Goal: Check status: Check status

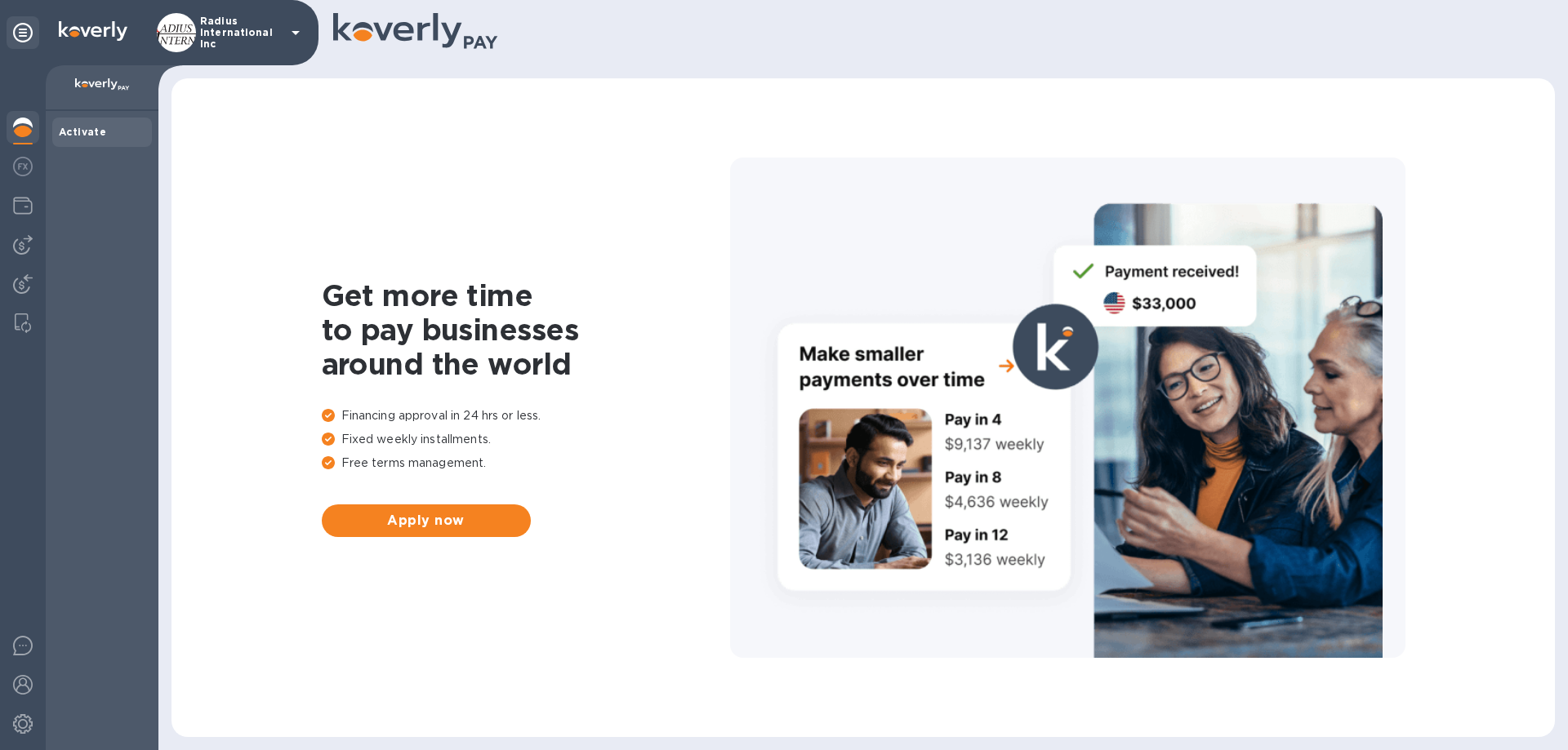
drag, startPoint x: 512, startPoint y: 714, endPoint x: 999, endPoint y: 199, distance: 708.8
click at [512, 713] on div "Get more time to pay businesses around the world Financing approval in 24 hrs o…" at bounding box center [863, 408] width 1351 height 627
drag, startPoint x: 24, startPoint y: 278, endPoint x: 78, endPoint y: 289, distance: 55.1
click at [25, 278] on img at bounding box center [23, 285] width 20 height 20
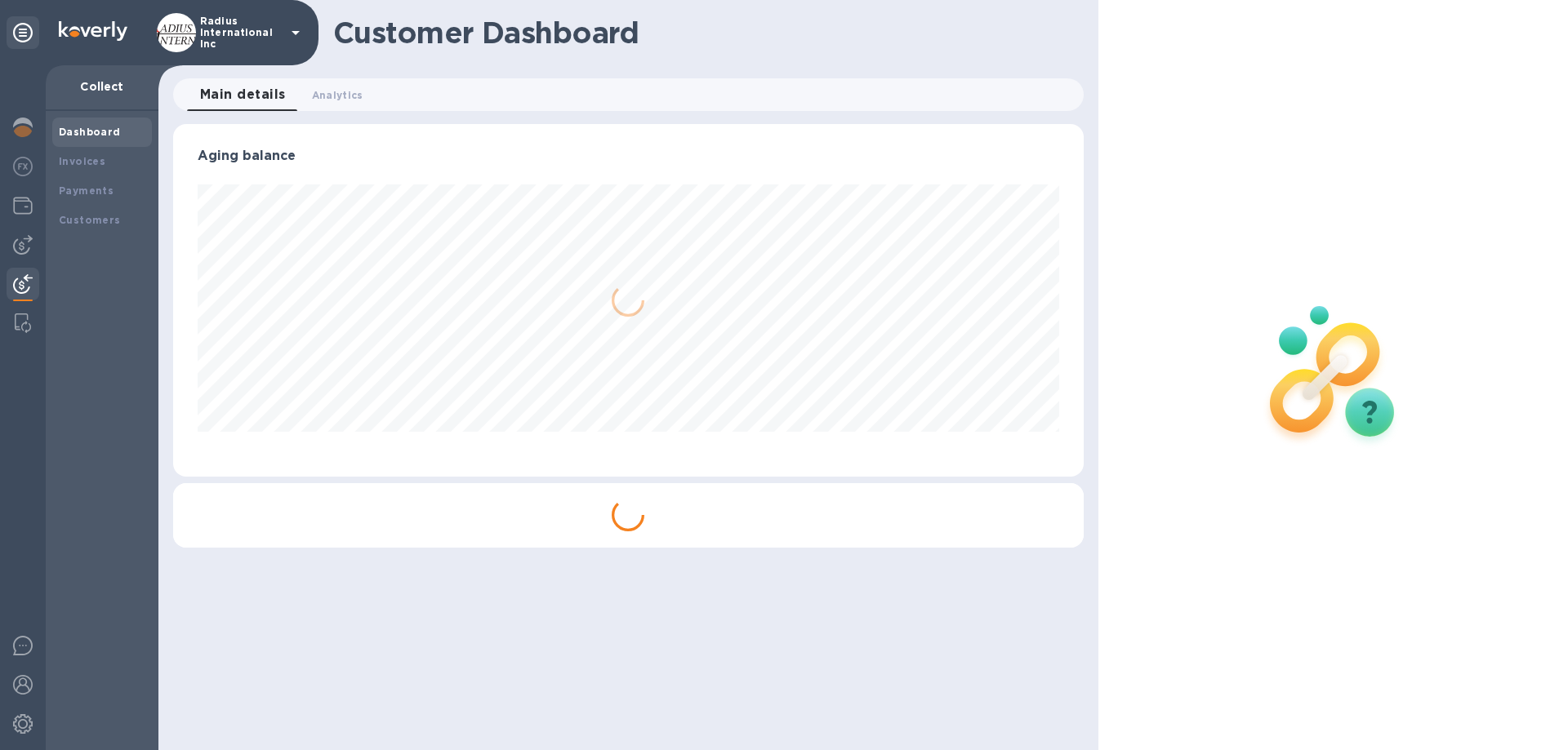
scroll to position [353, 910]
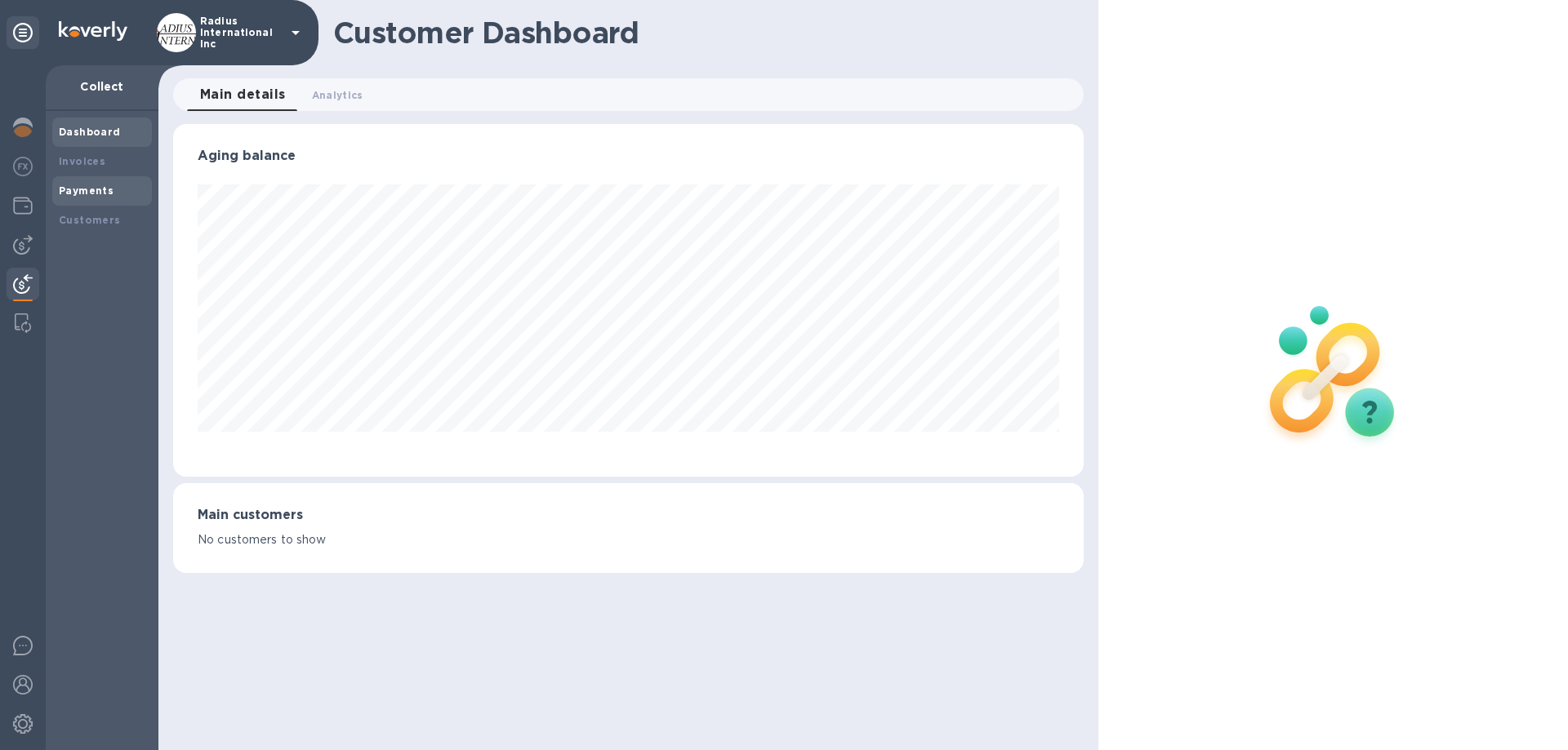
click at [68, 195] on b "Payments" at bounding box center [86, 190] width 55 height 12
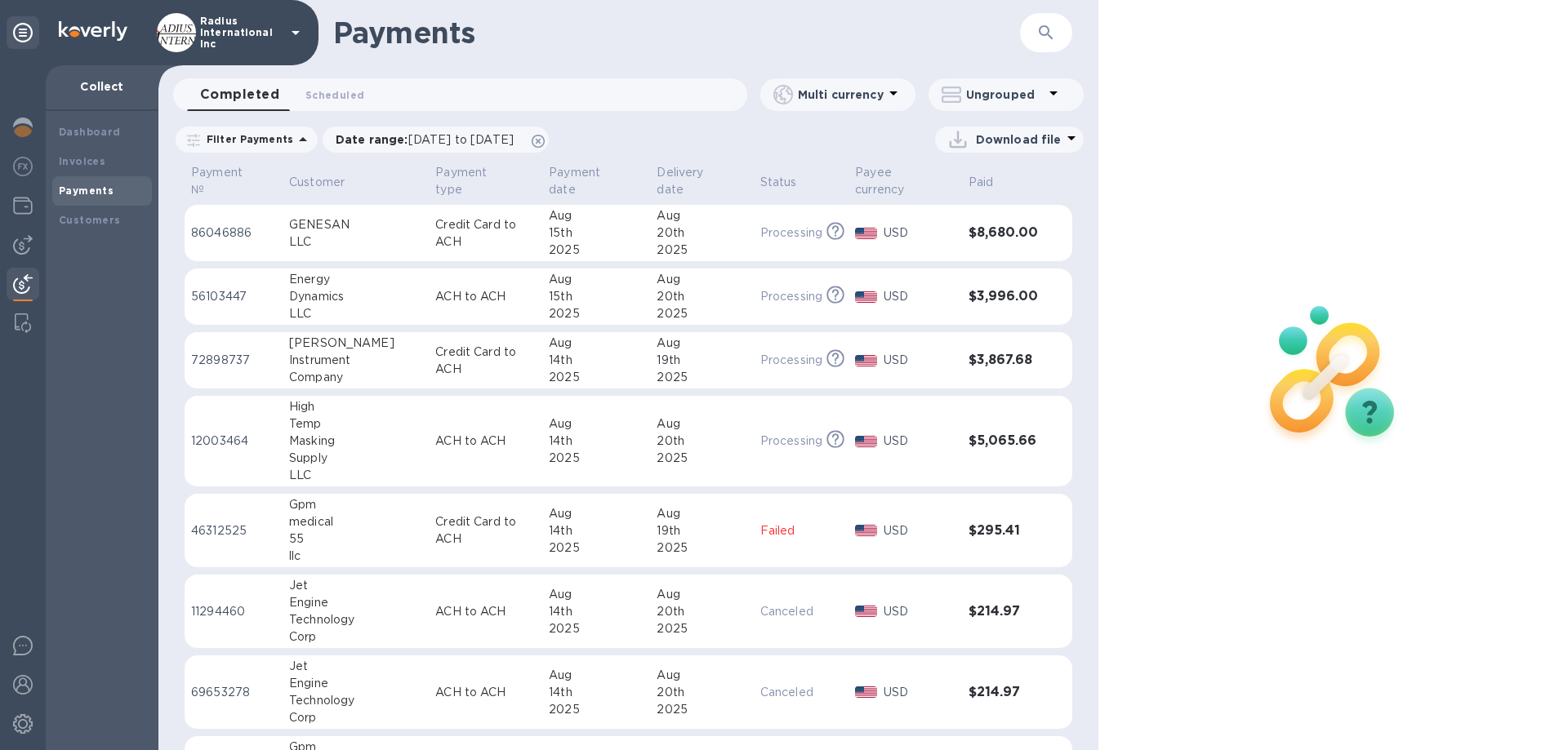
click at [368, 513] on div "medical" at bounding box center [355, 521] width 133 height 17
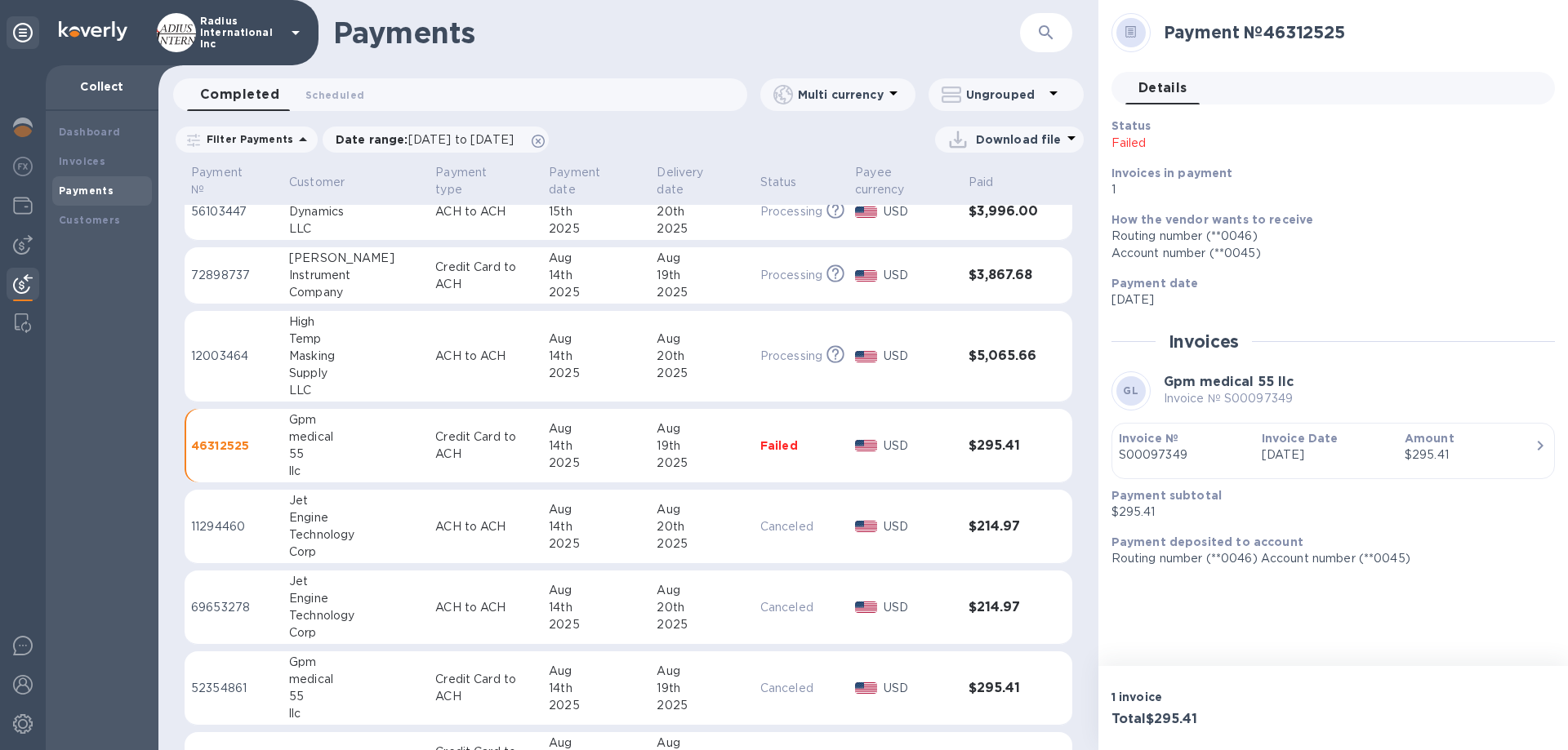
scroll to position [164, 0]
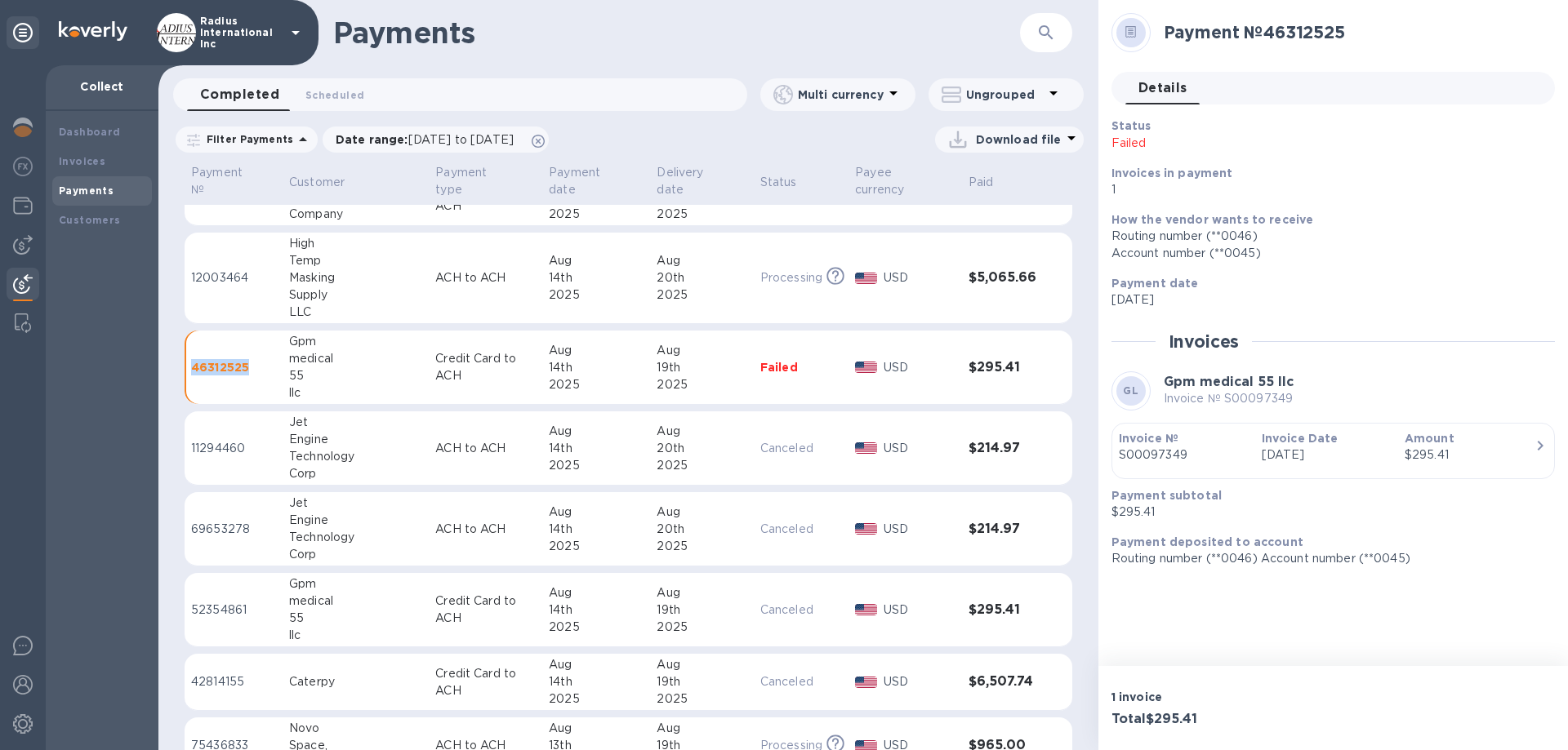
drag, startPoint x: 251, startPoint y: 349, endPoint x: 193, endPoint y: 357, distance: 58.5
click at [193, 359] on p "46312525" at bounding box center [233, 368] width 85 height 16
copy p "46312525"
drag, startPoint x: 307, startPoint y: 330, endPoint x: 314, endPoint y: 359, distance: 29.8
click at [322, 376] on div "Gpm medical 55 llc" at bounding box center [355, 367] width 133 height 68
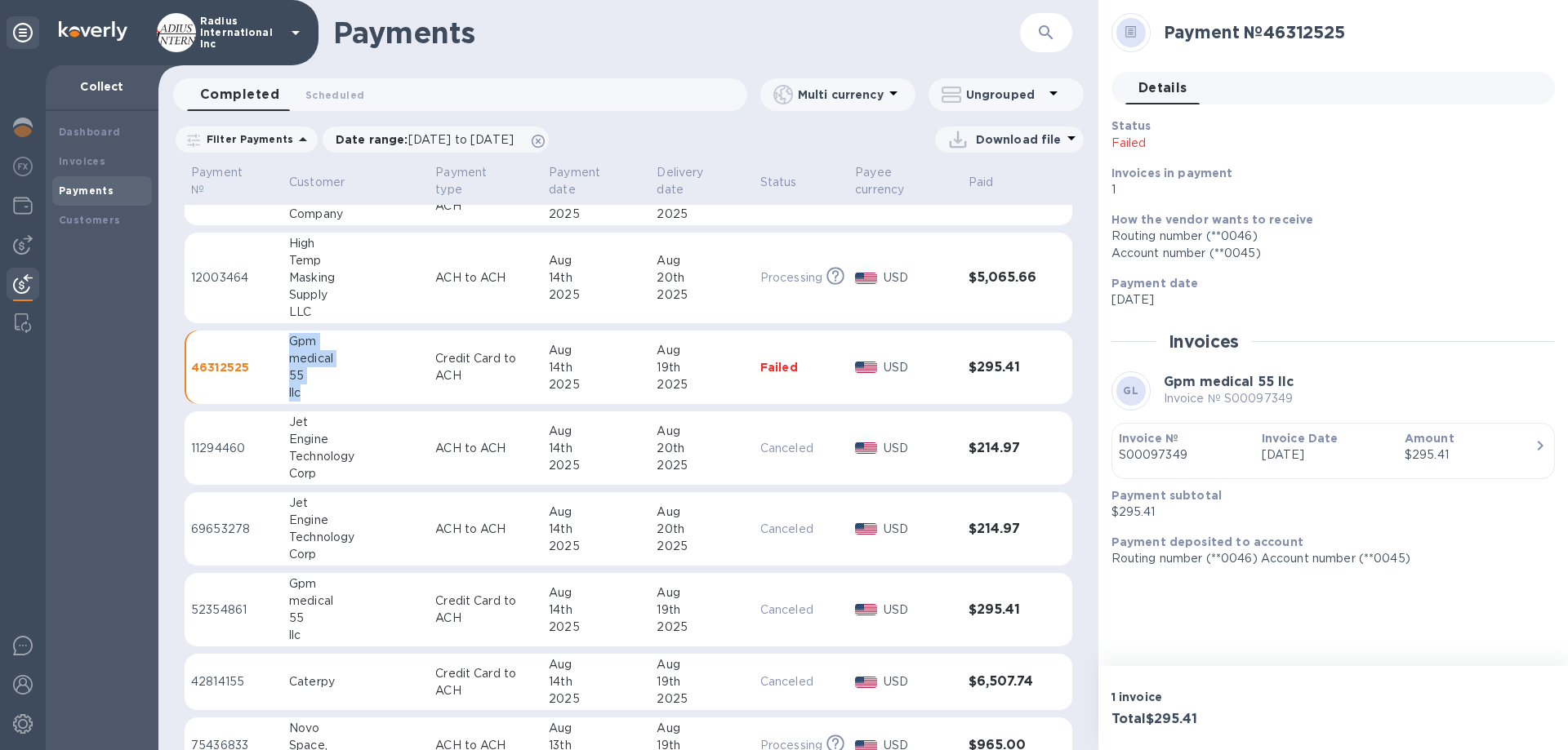
copy div "Gpm medical 55 llc"
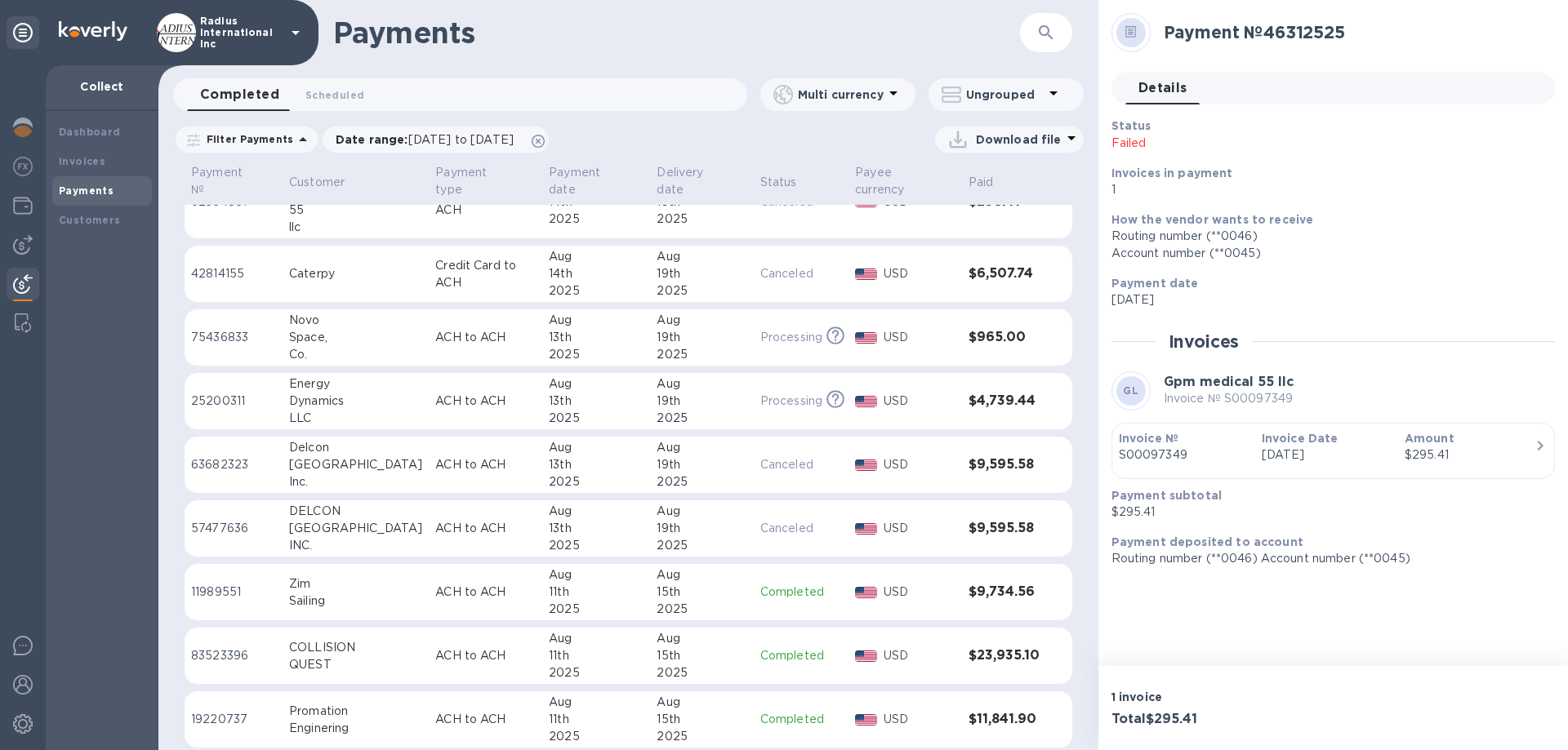
scroll to position [490, 0]
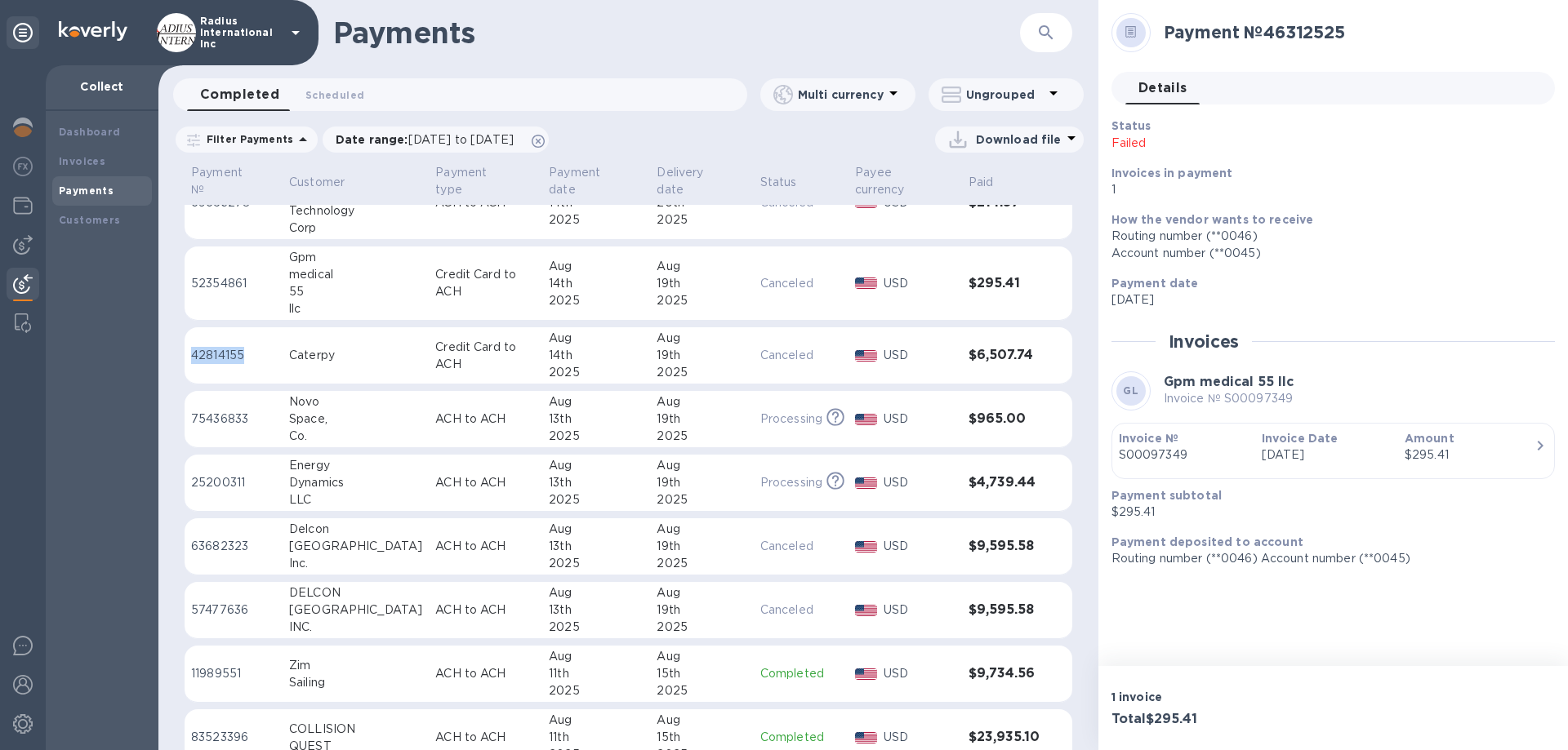
drag, startPoint x: 234, startPoint y: 343, endPoint x: 199, endPoint y: 340, distance: 35.1
click at [193, 347] on p "42814155" at bounding box center [233, 355] width 85 height 17
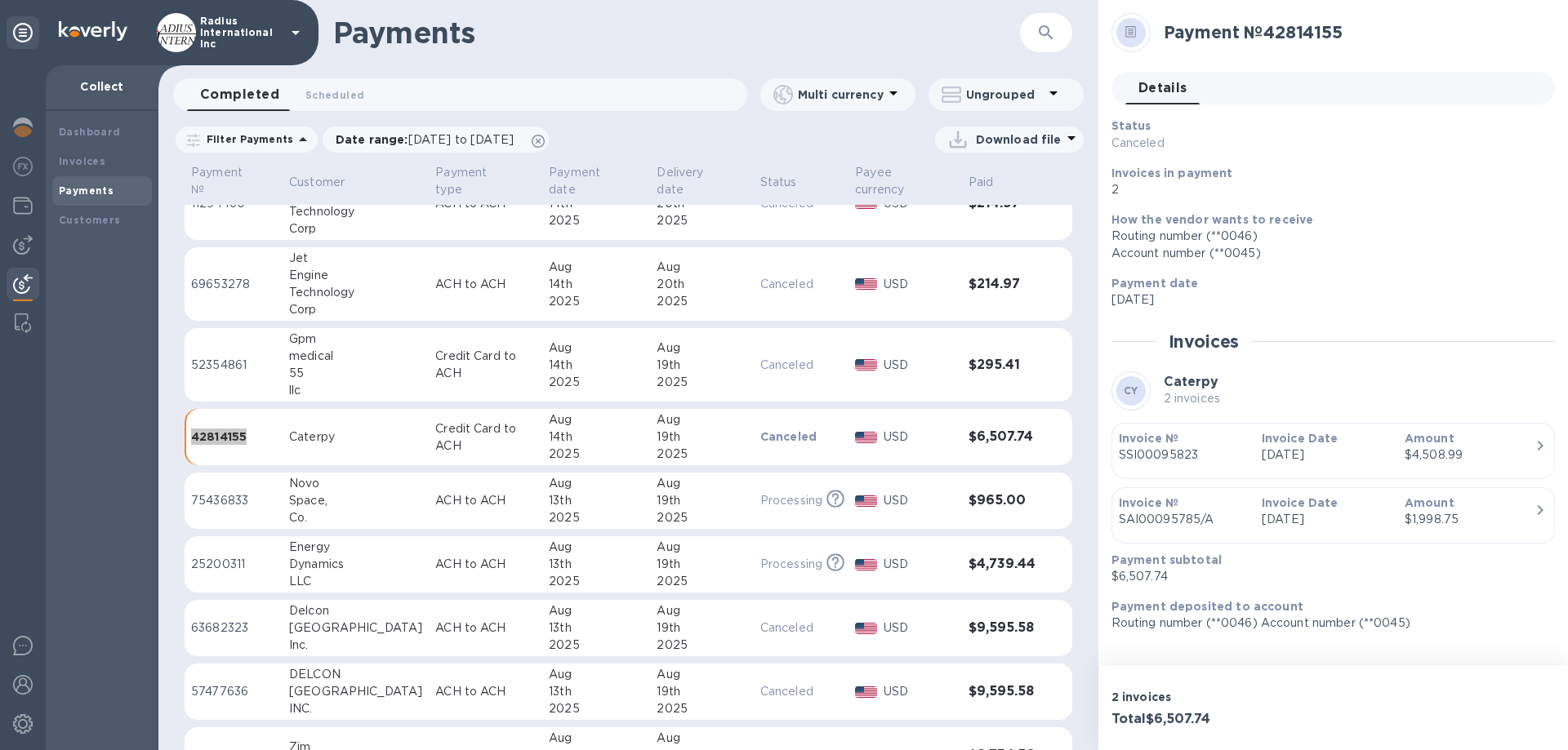
scroll to position [326, 0]
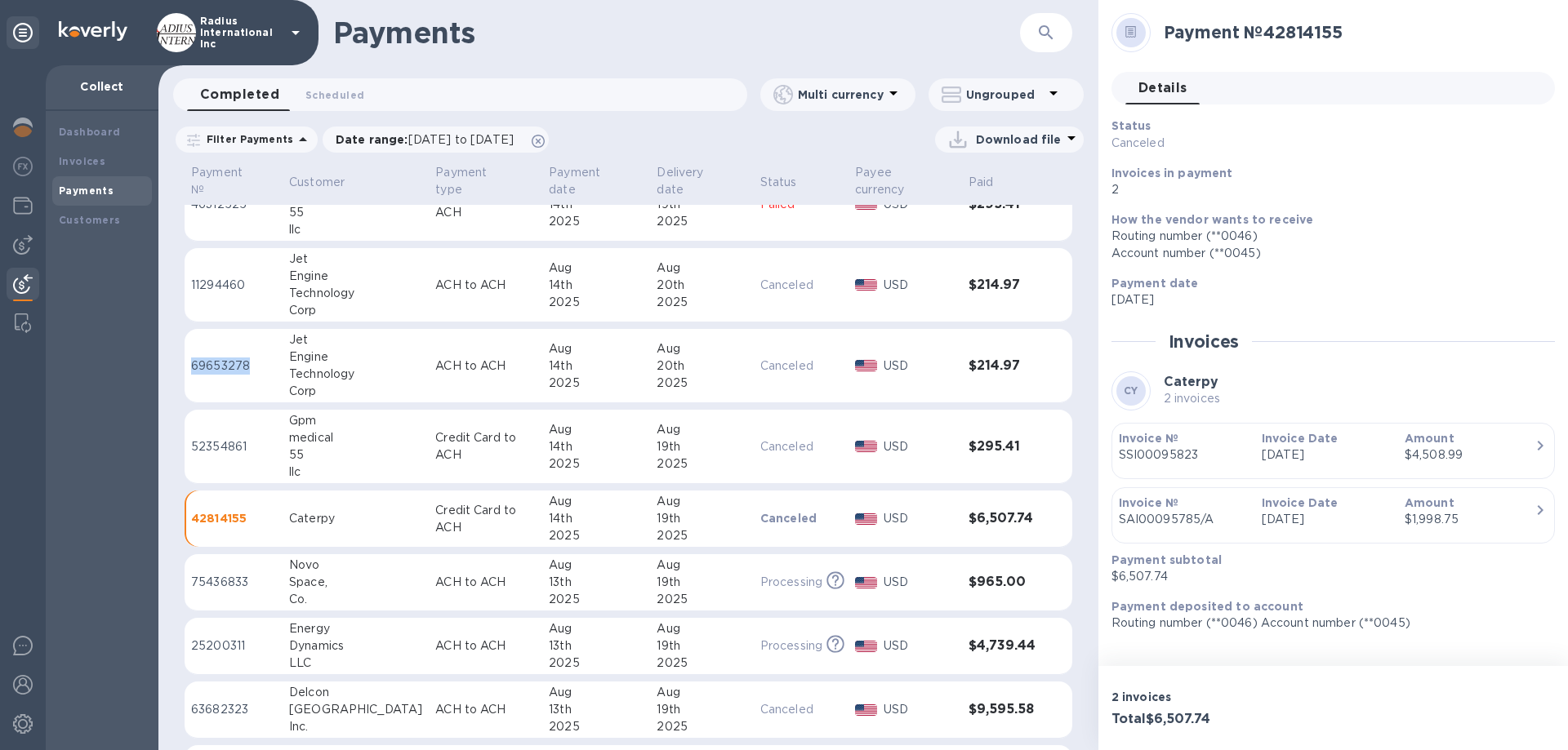
drag, startPoint x: 190, startPoint y: 349, endPoint x: 227, endPoint y: 350, distance: 37.0
click at [266, 344] on td "69653278" at bounding box center [233, 366] width 98 height 74
